Goal: Transaction & Acquisition: Purchase product/service

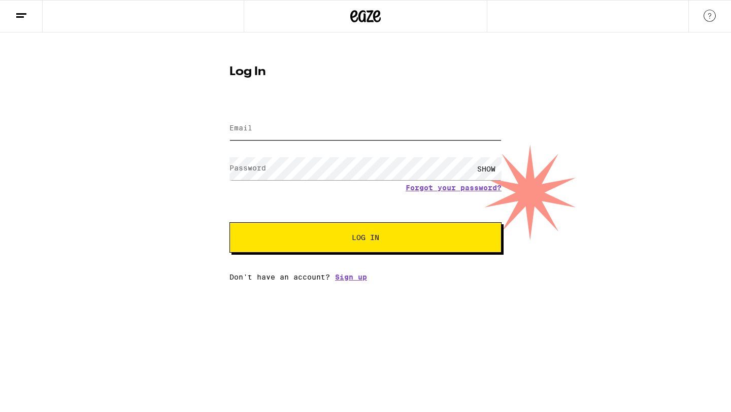
click at [273, 128] on input "Email" at bounding box center [365, 128] width 272 height 23
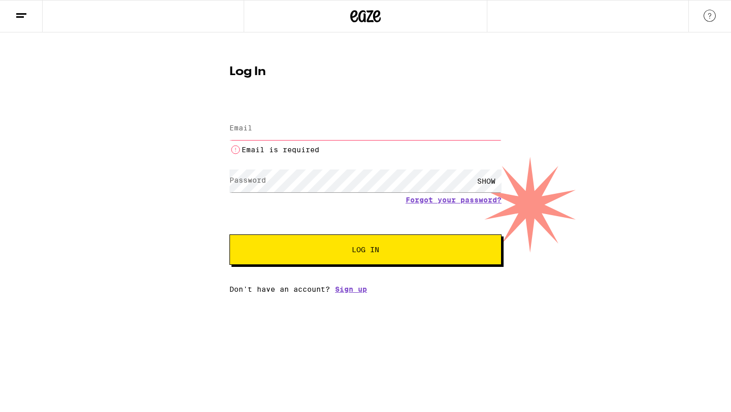
type input "vygarcia831@gmail.com"
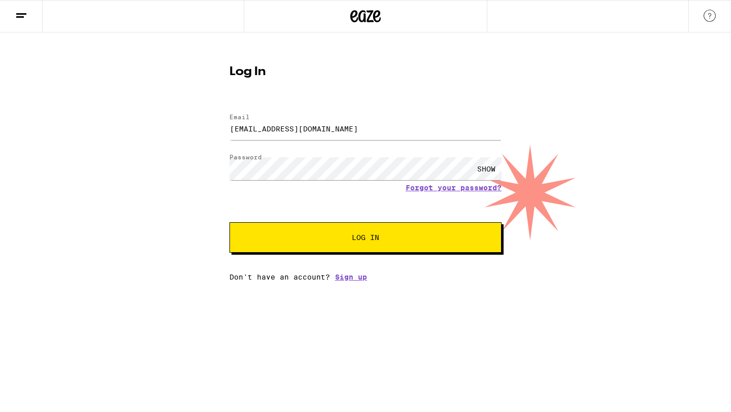
click at [292, 231] on button "Log In" at bounding box center [365, 237] width 272 height 30
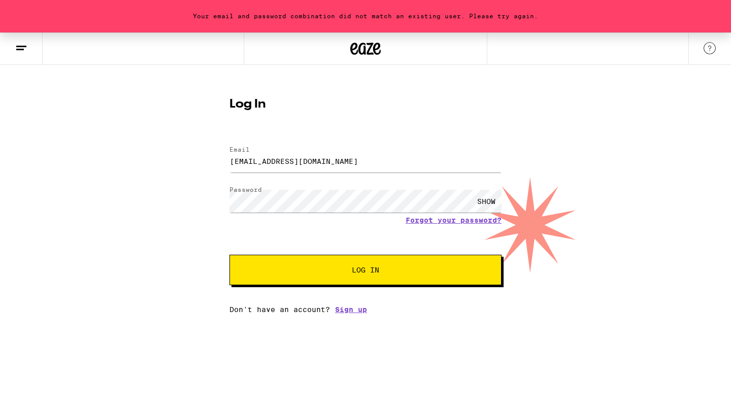
click at [479, 202] on div "SHOW" at bounding box center [486, 201] width 30 height 23
click at [463, 217] on link "Forgot your password?" at bounding box center [454, 220] width 96 height 8
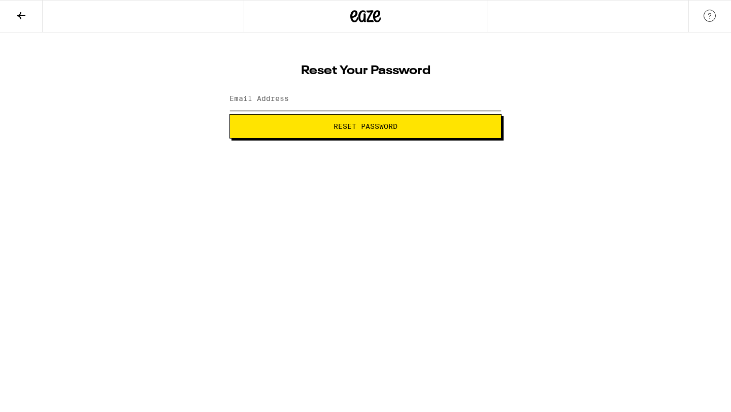
click at [345, 97] on input "Email Address" at bounding box center [365, 99] width 272 height 23
type input "vygarcia831@gmail.com"
click at [348, 127] on span "Reset Password" at bounding box center [366, 126] width 64 height 7
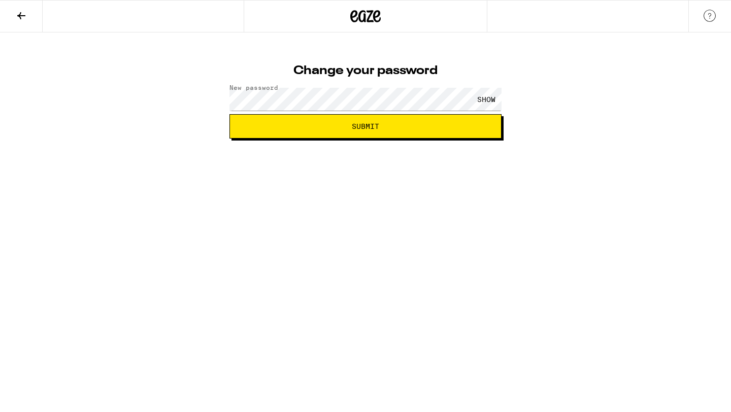
click at [496, 96] on div "SHOW" at bounding box center [486, 99] width 30 height 23
click at [472, 134] on button "Submit" at bounding box center [365, 126] width 272 height 24
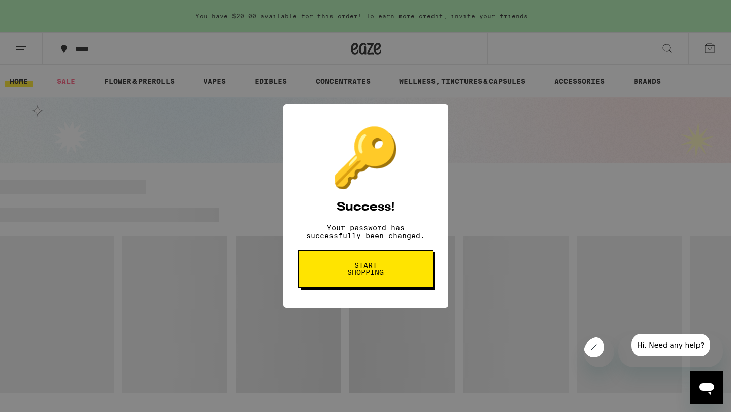
click at [397, 267] on button "Start shopping" at bounding box center [366, 269] width 135 height 38
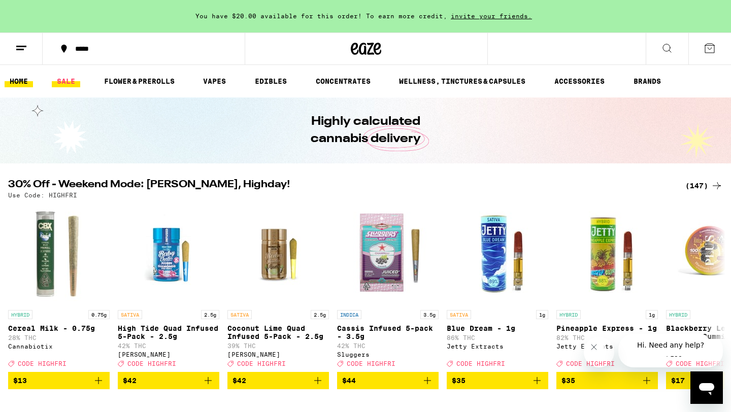
click at [71, 77] on link "SALE" at bounding box center [66, 81] width 28 height 12
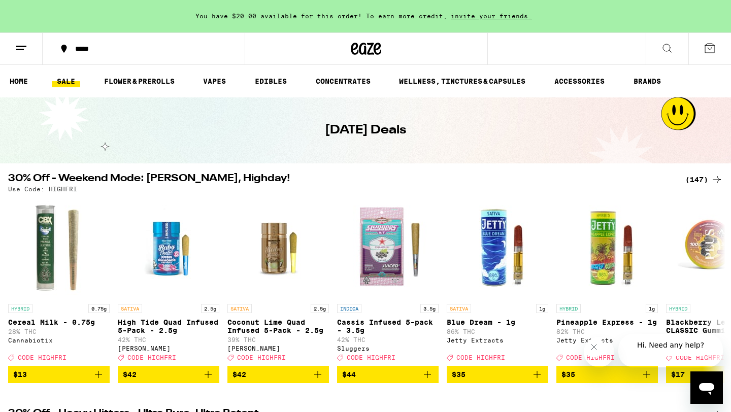
click at [27, 53] on button at bounding box center [21, 49] width 43 height 32
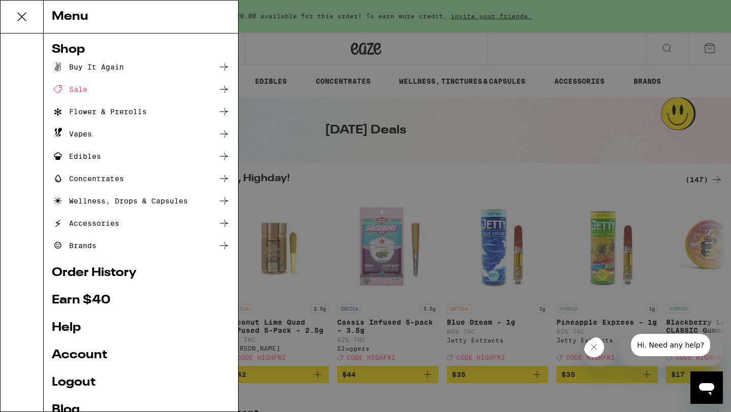
click at [73, 86] on div "Sale" at bounding box center [70, 89] width 36 height 12
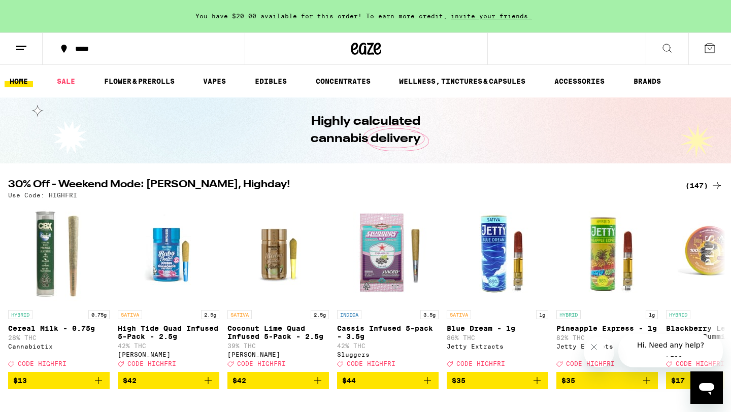
click at [163, 242] on img "Open page for High Tide Quad Infused 5-Pack - 2.5g from Jeeter" at bounding box center [169, 255] width 102 height 102
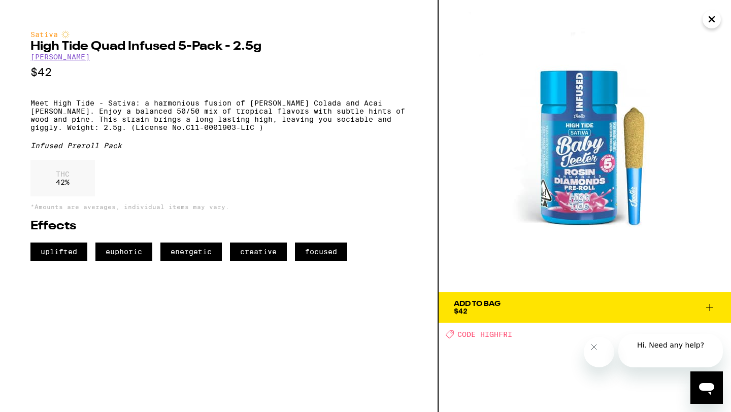
click at [498, 330] on span "CODE HIGHFRI" at bounding box center [484, 334] width 55 height 8
click at [711, 314] on span "Add To Bag $42" at bounding box center [585, 308] width 262 height 14
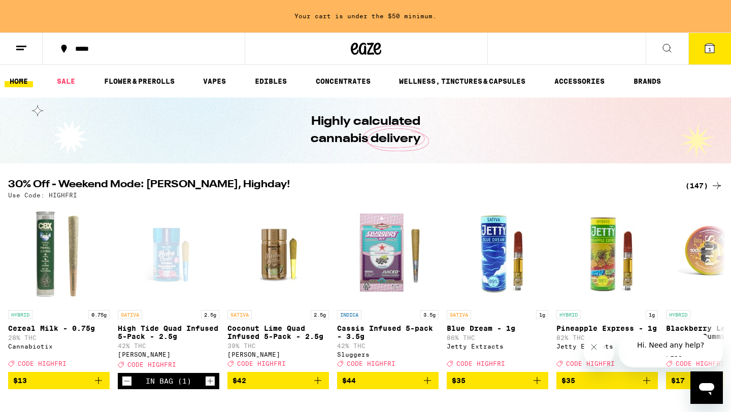
click at [703, 60] on button "1" at bounding box center [709, 48] width 43 height 31
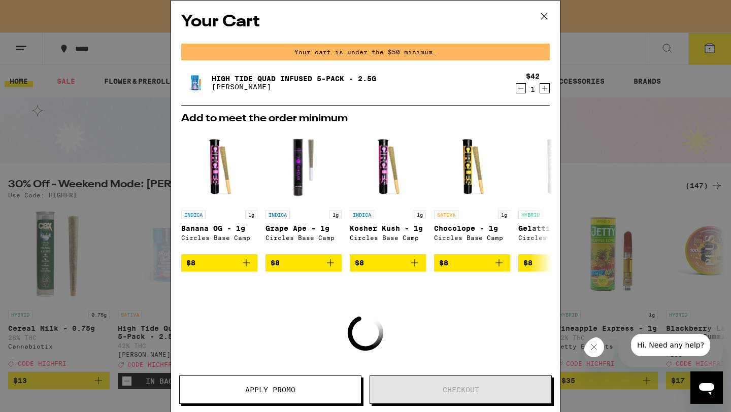
click at [299, 393] on button "Apply Promo" at bounding box center [270, 390] width 182 height 28
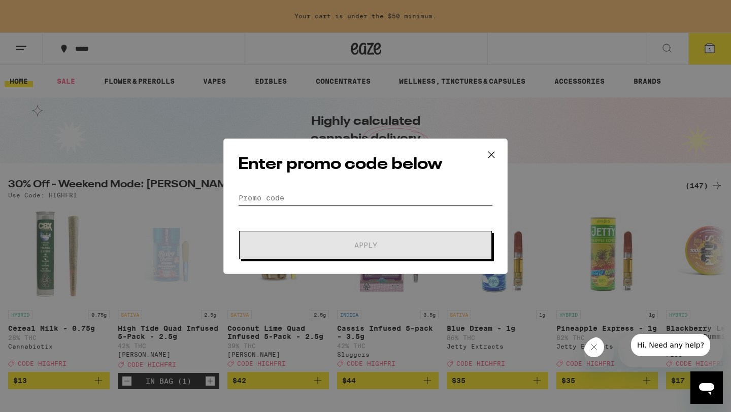
click at [266, 193] on input "Promo Code" at bounding box center [365, 197] width 255 height 15
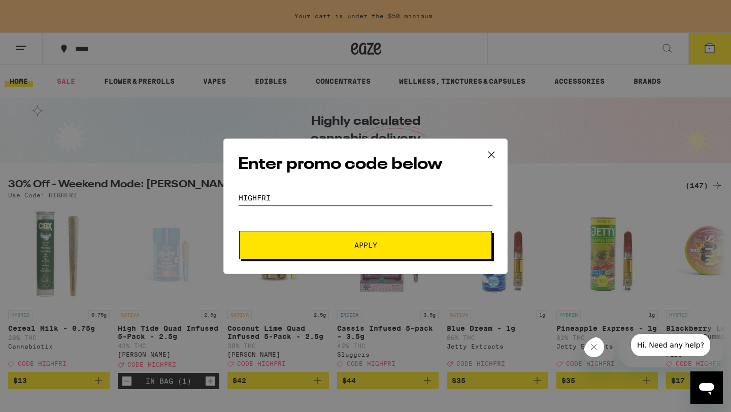
type input "highfri"
click at [275, 252] on button "Apply" at bounding box center [365, 245] width 253 height 28
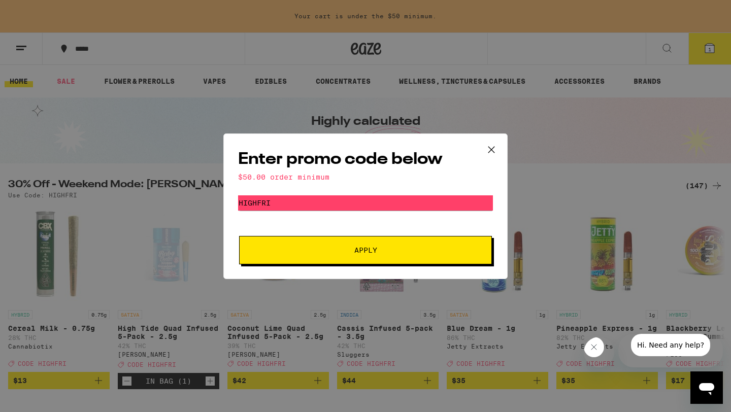
click at [491, 146] on icon at bounding box center [491, 149] width 15 height 15
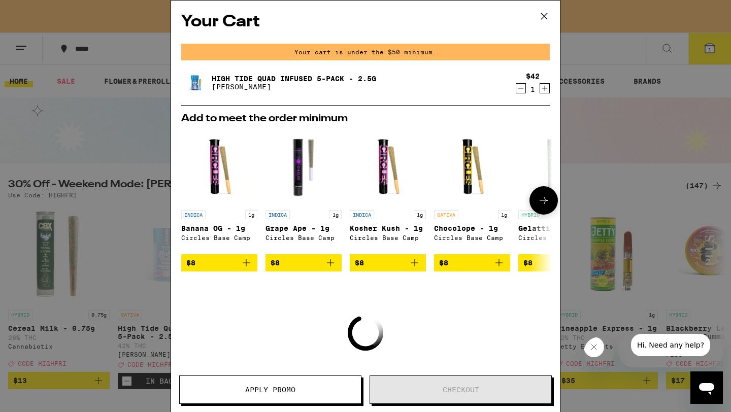
click at [245, 264] on icon "Add to bag" at bounding box center [246, 263] width 12 height 12
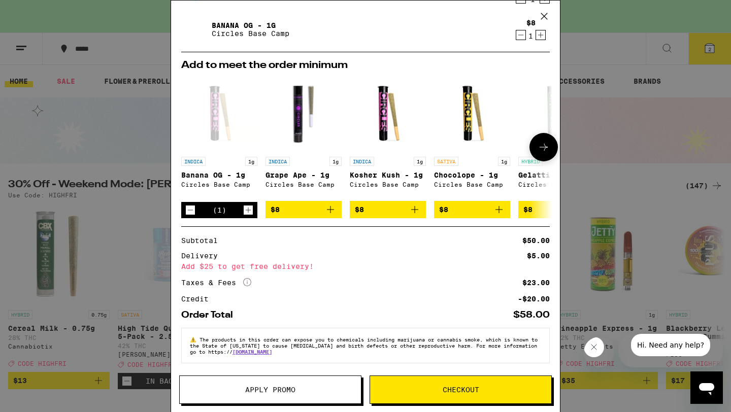
scroll to position [96, 0]
click at [334, 389] on span "Apply Promo" at bounding box center [270, 389] width 181 height 7
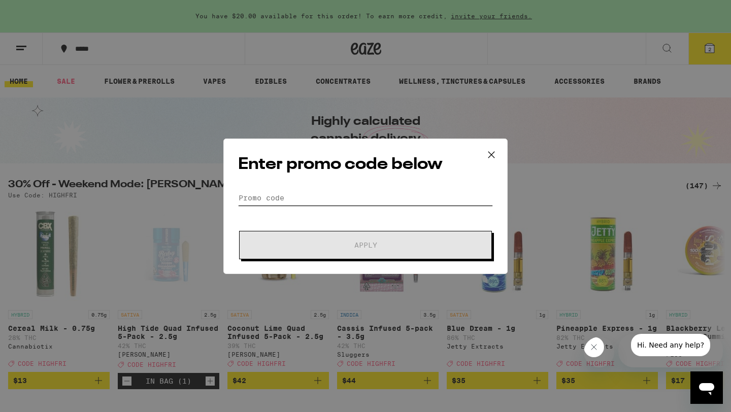
click at [314, 198] on input "Promo Code" at bounding box center [365, 197] width 255 height 15
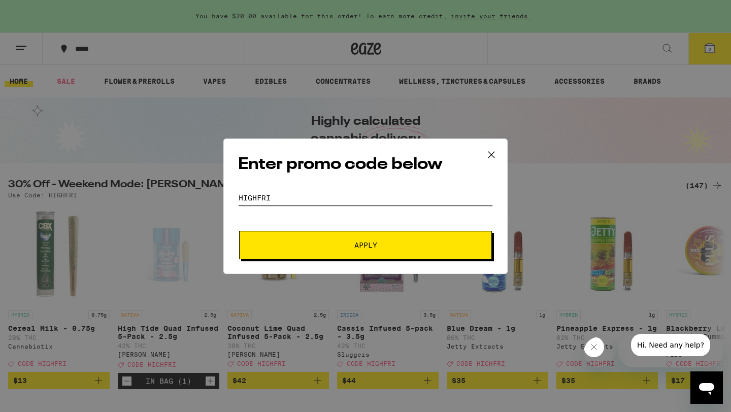
type input "highfri"
click at [381, 248] on span "Apply" at bounding box center [365, 245] width 183 height 7
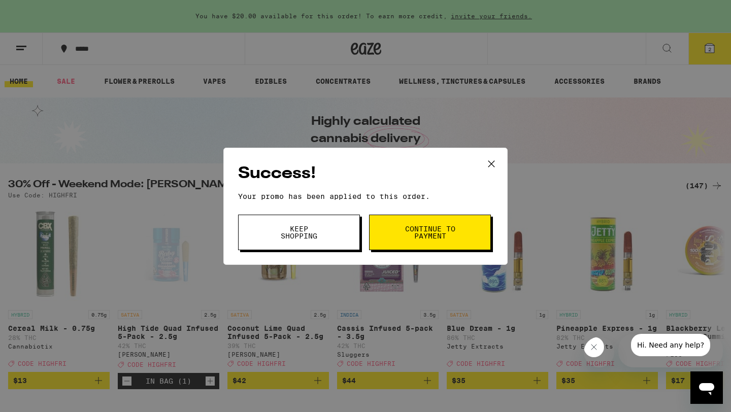
click at [411, 244] on button "Continue to payment" at bounding box center [430, 233] width 122 height 36
